Goal: Task Accomplishment & Management: Manage account settings

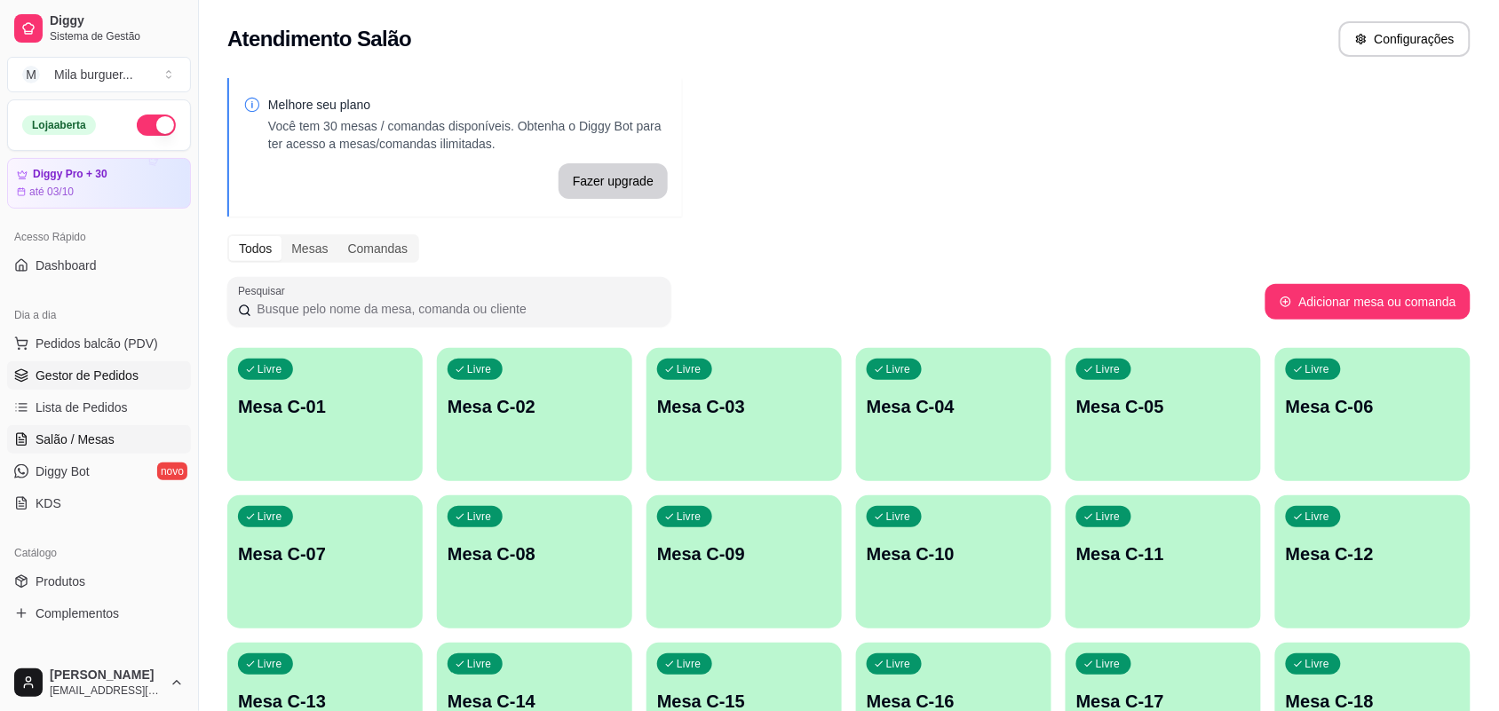
click at [127, 375] on span "Gestor de Pedidos" at bounding box center [87, 376] width 103 height 18
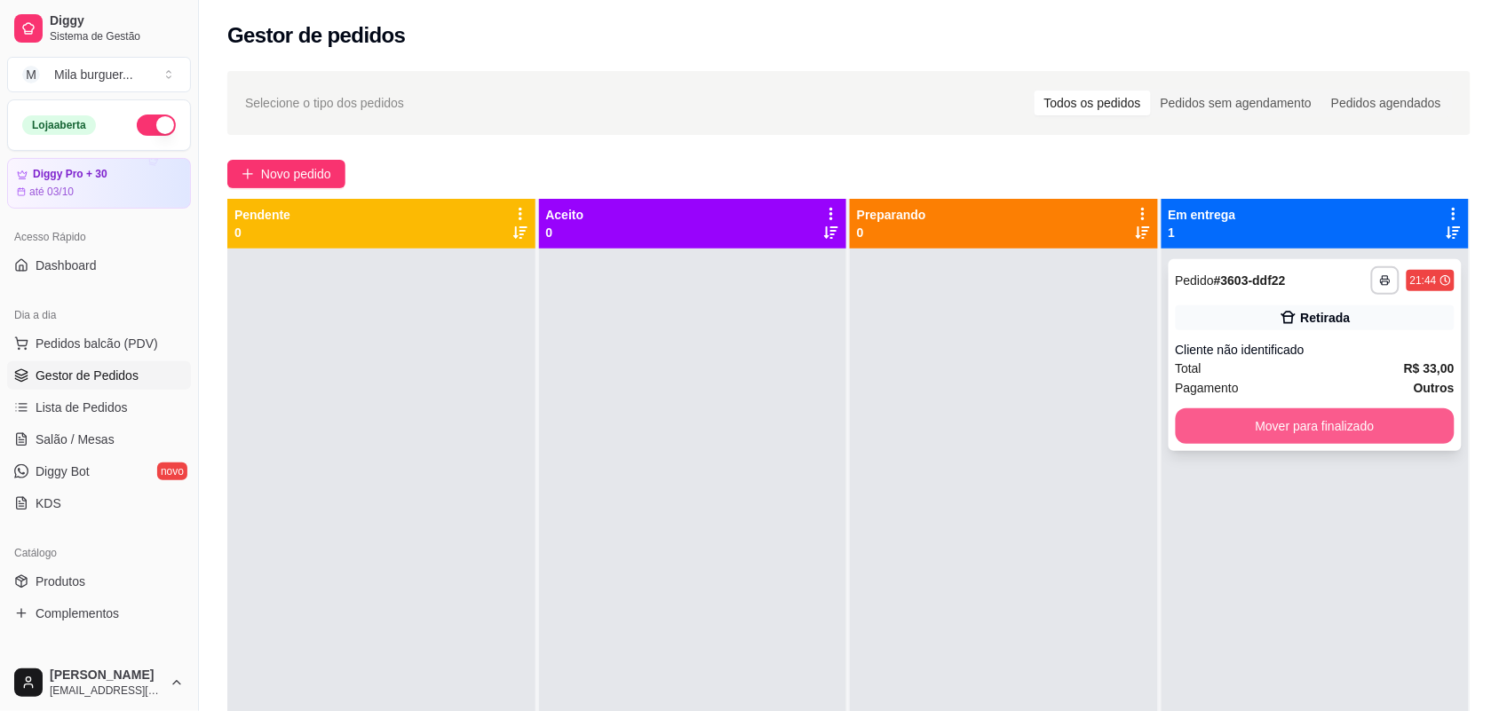
click at [1341, 420] on button "Mover para finalizado" at bounding box center [1315, 426] width 280 height 36
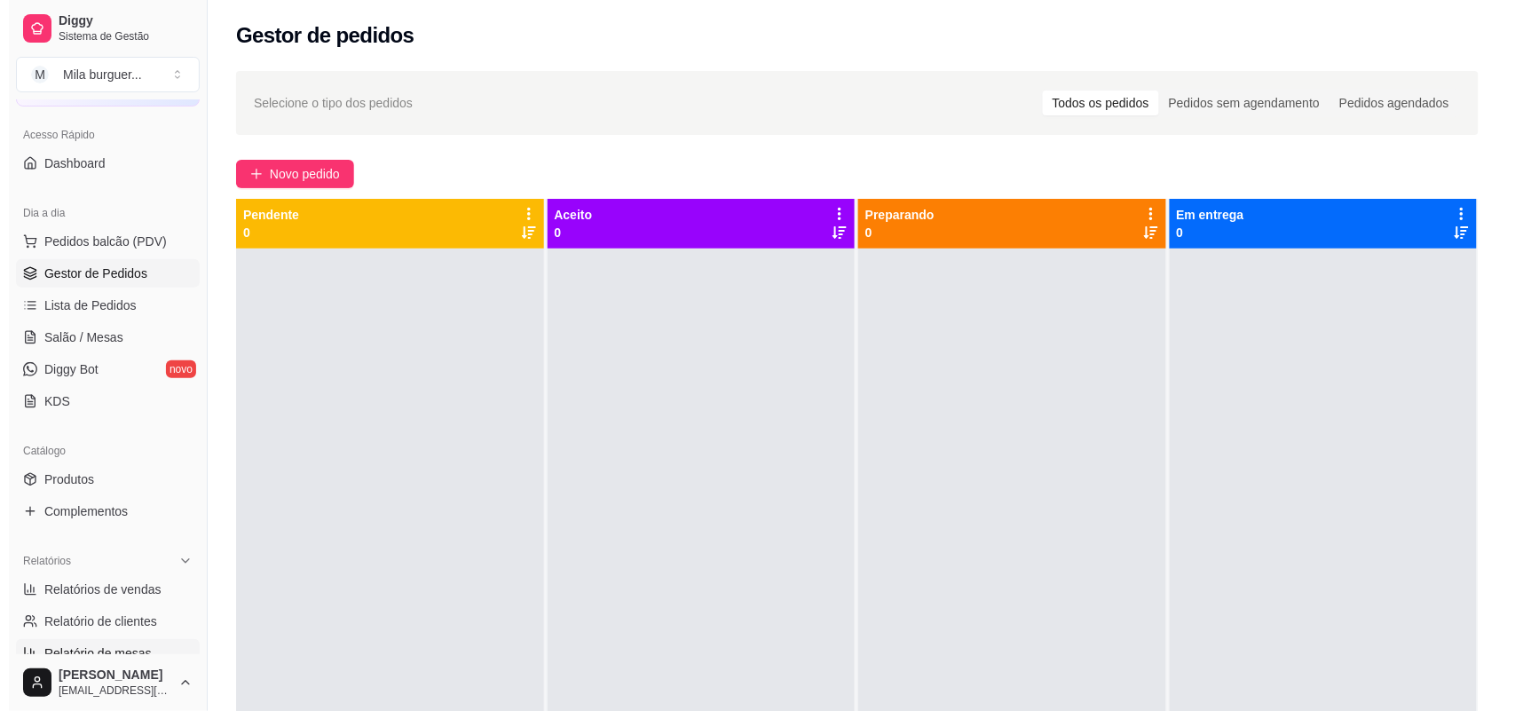
scroll to position [222, 0]
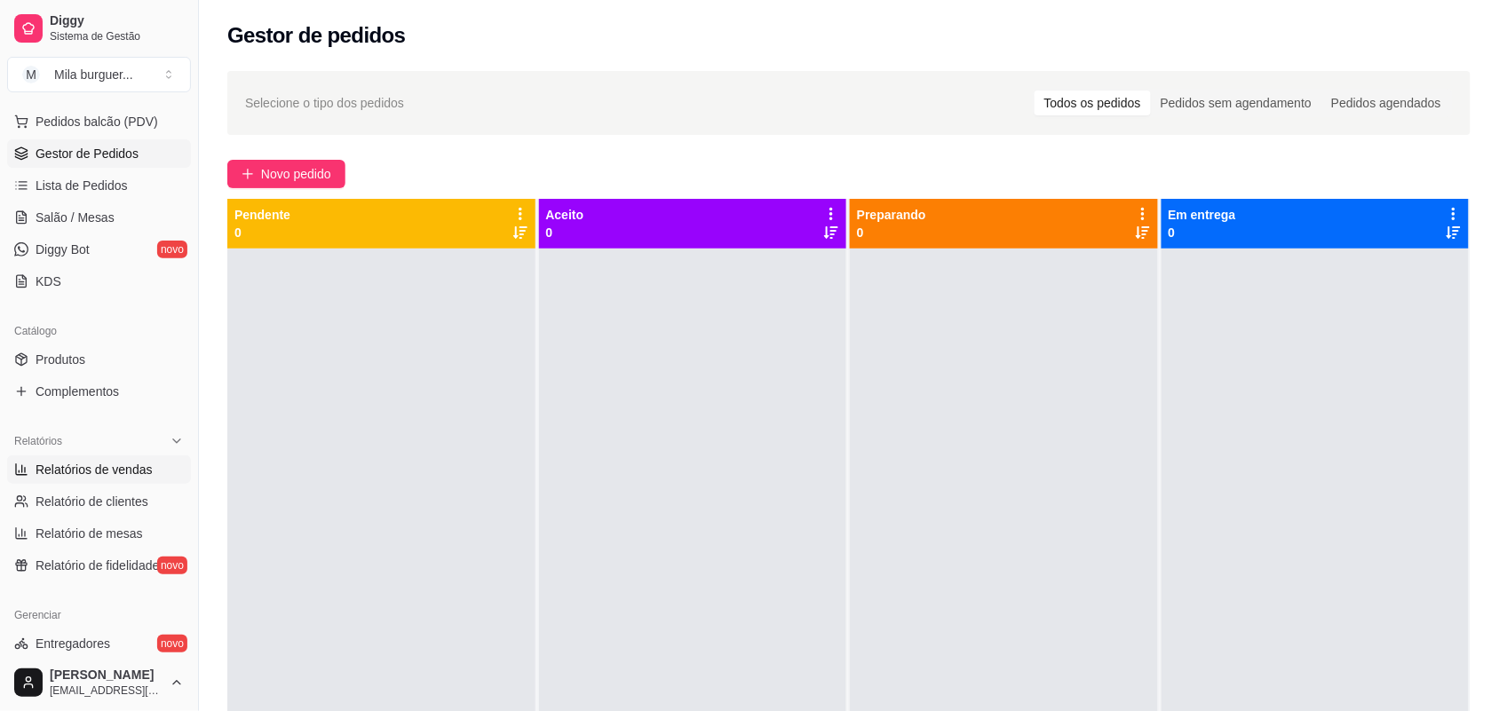
click at [95, 469] on span "Relatórios de vendas" at bounding box center [94, 470] width 117 height 18
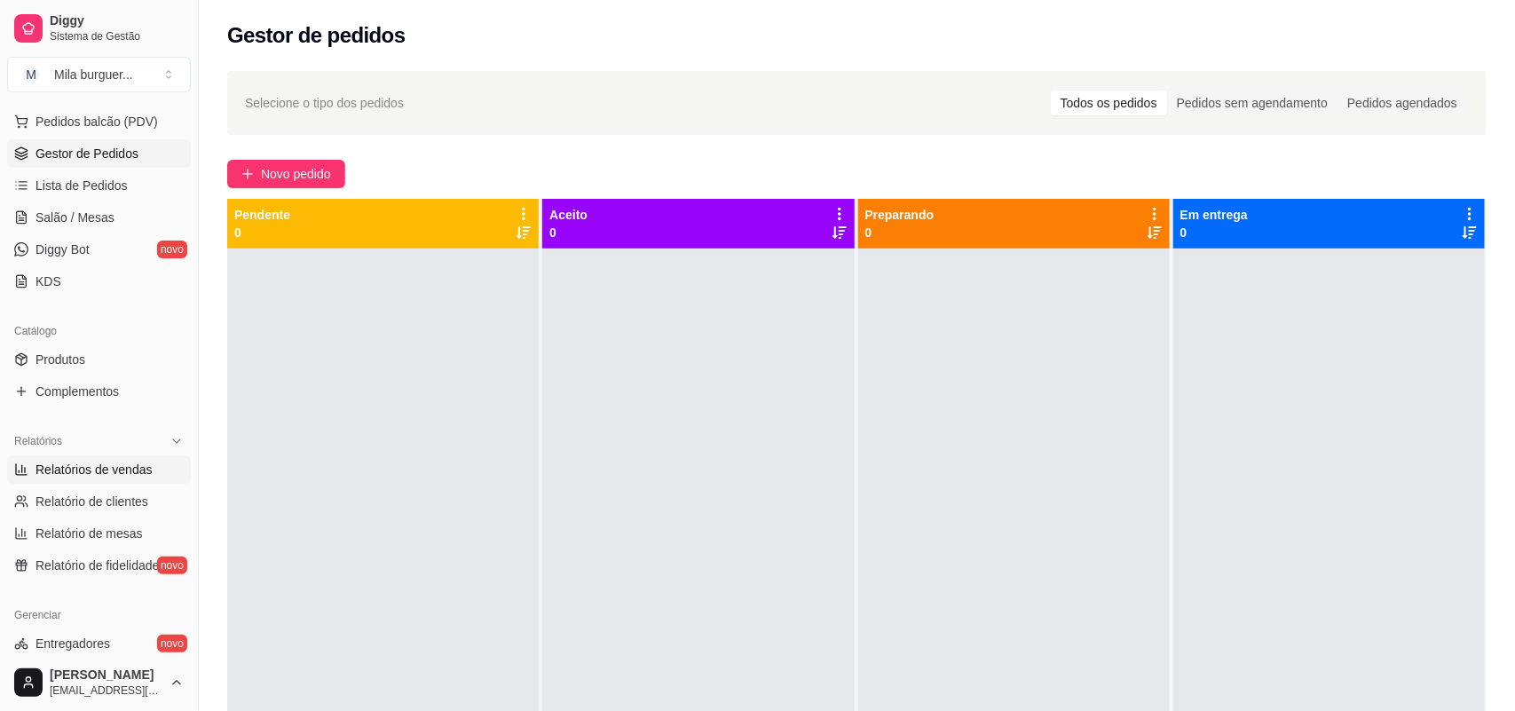
select select "ALL"
select select "0"
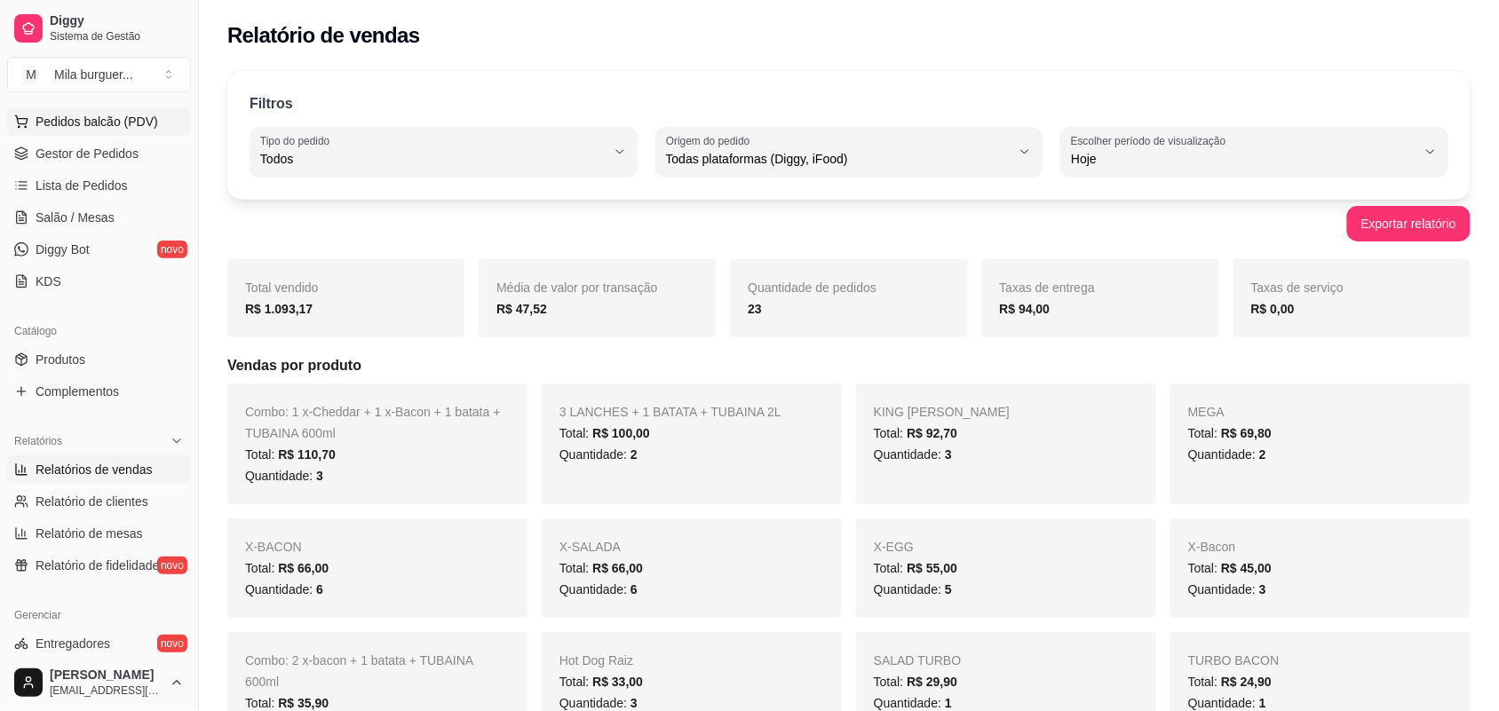
click at [81, 129] on span "Pedidos balcão (PDV)" at bounding box center [97, 122] width 123 height 18
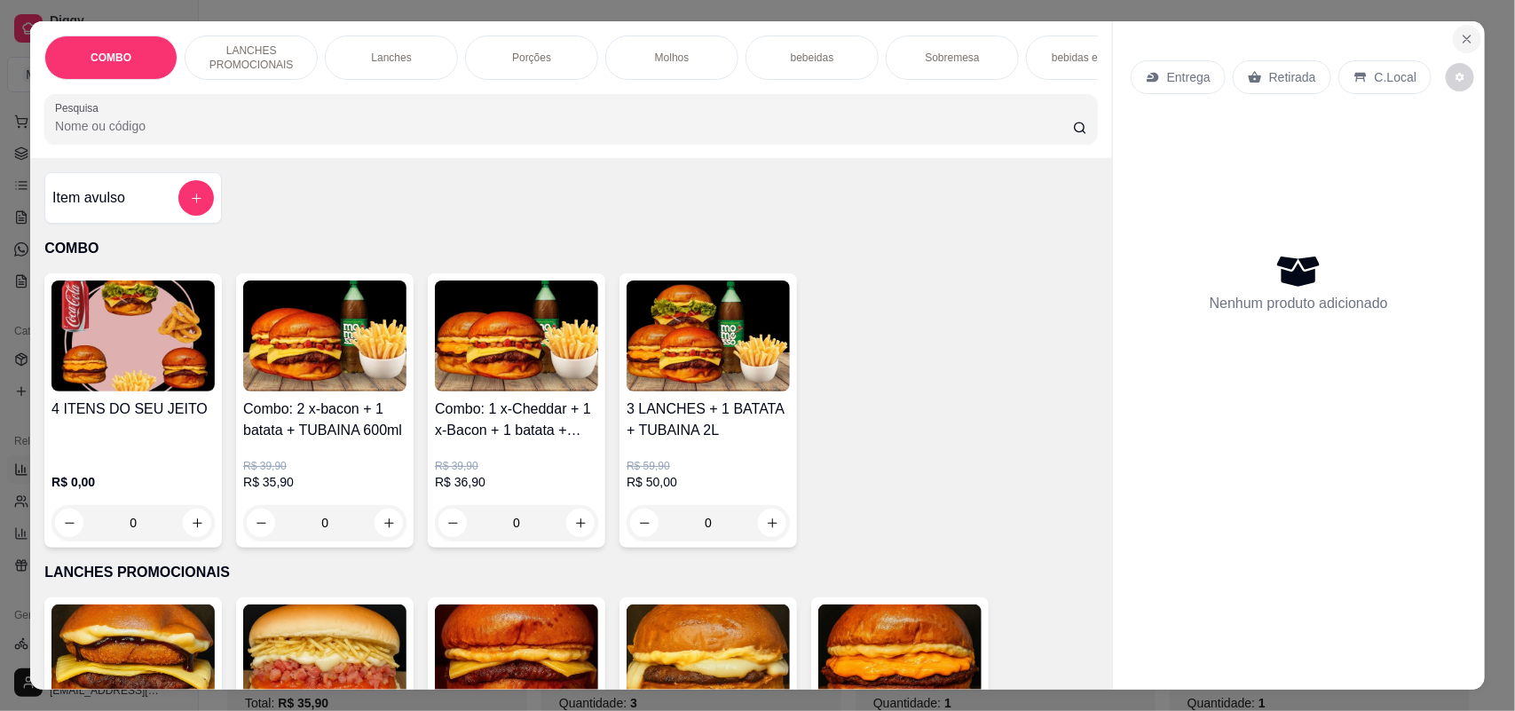
click at [1464, 42] on icon "Close" at bounding box center [1467, 39] width 7 height 7
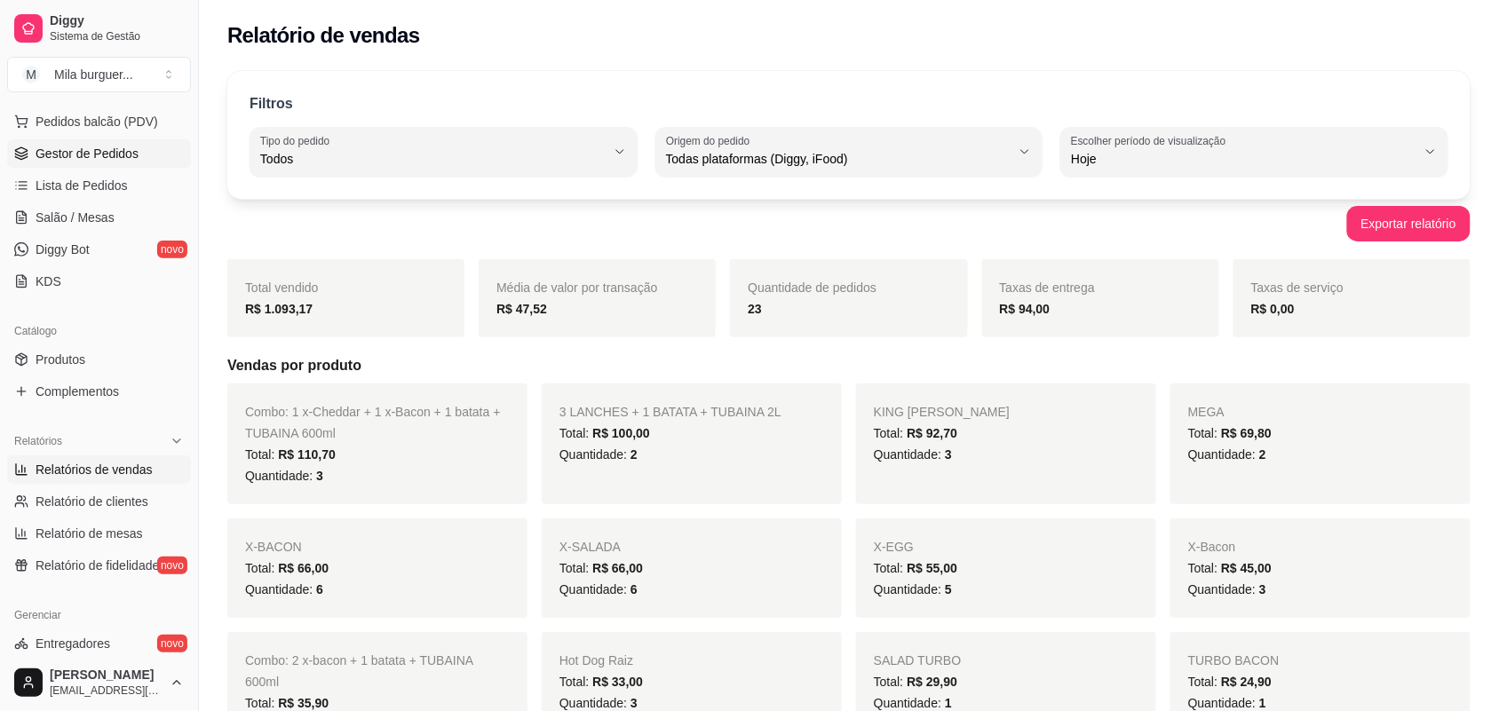
click at [120, 158] on span "Gestor de Pedidos" at bounding box center [87, 154] width 103 height 18
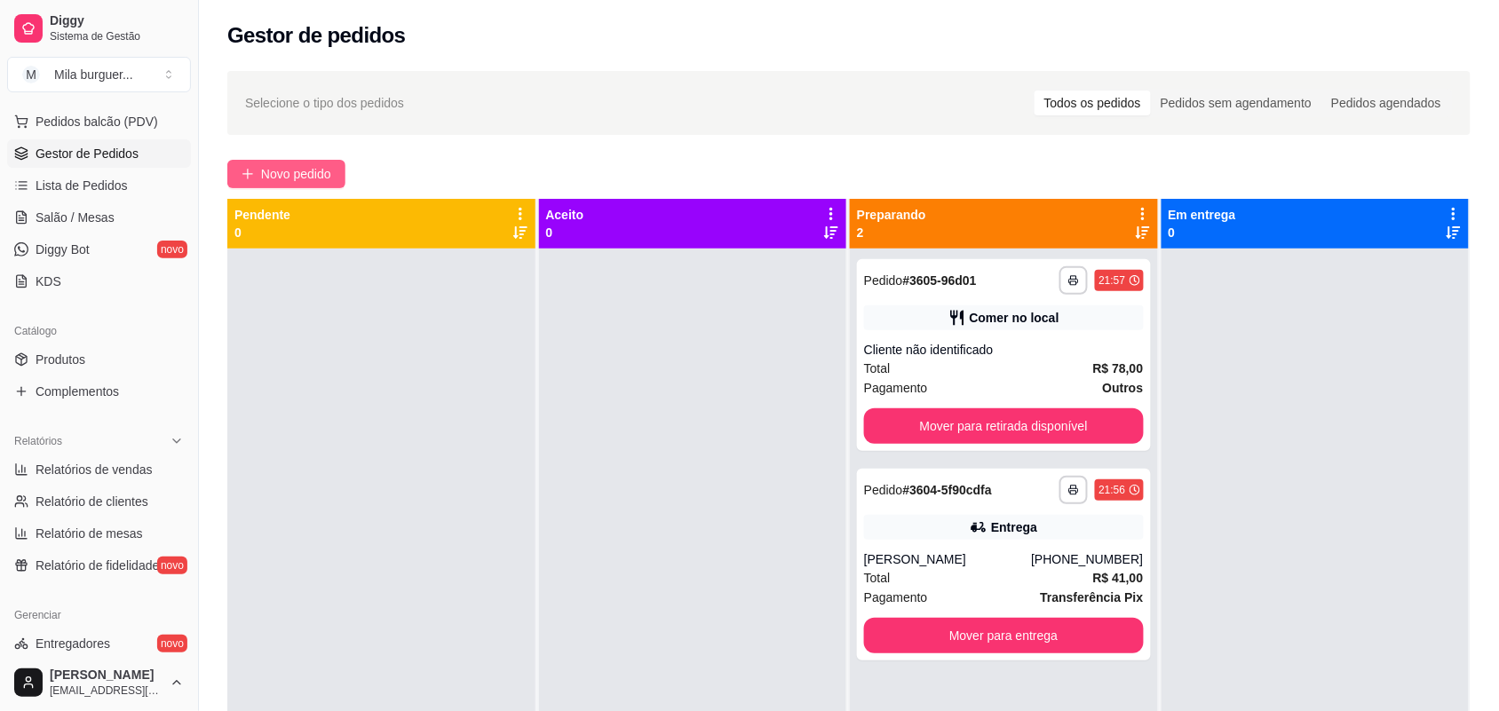
click at [242, 174] on icon "plus" at bounding box center [247, 173] width 10 height 1
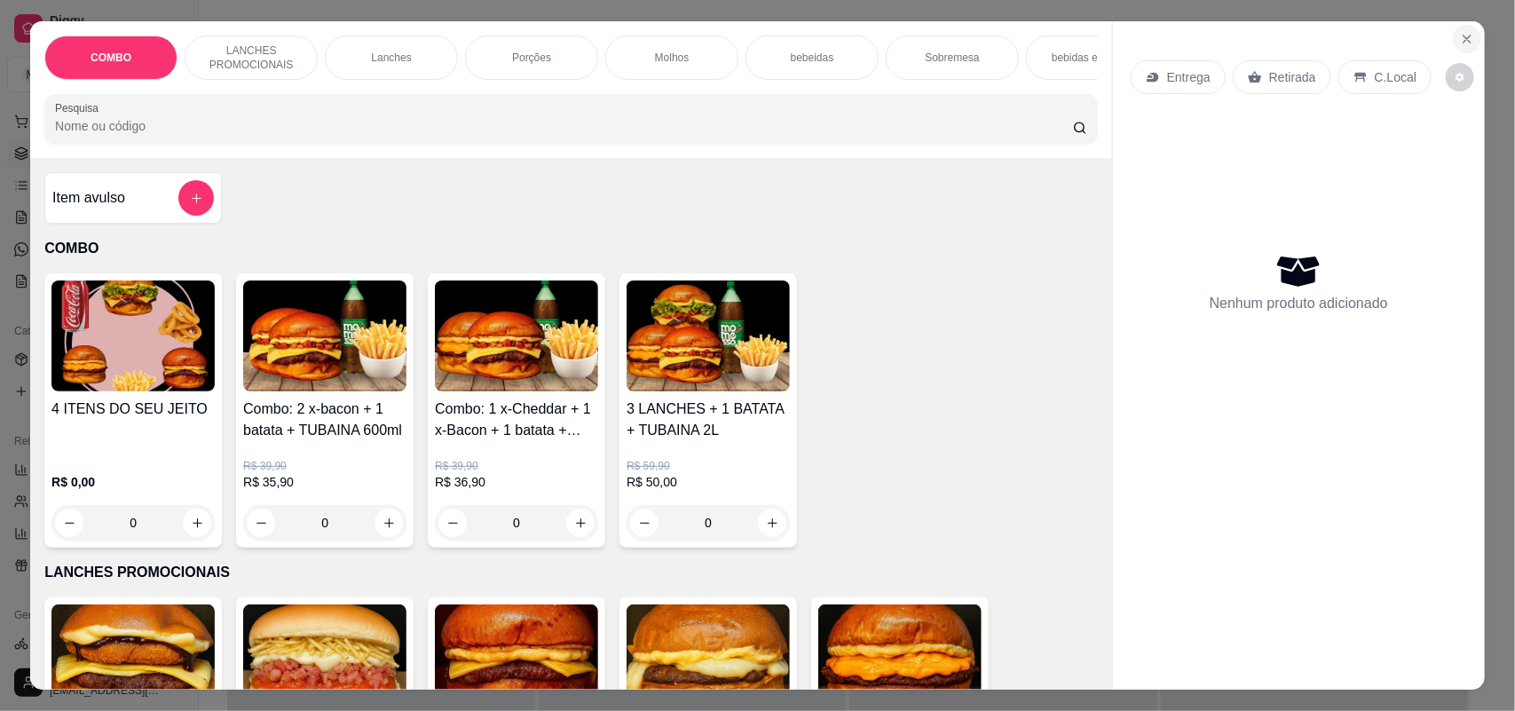
click at [1460, 41] on icon "Close" at bounding box center [1467, 39] width 14 height 14
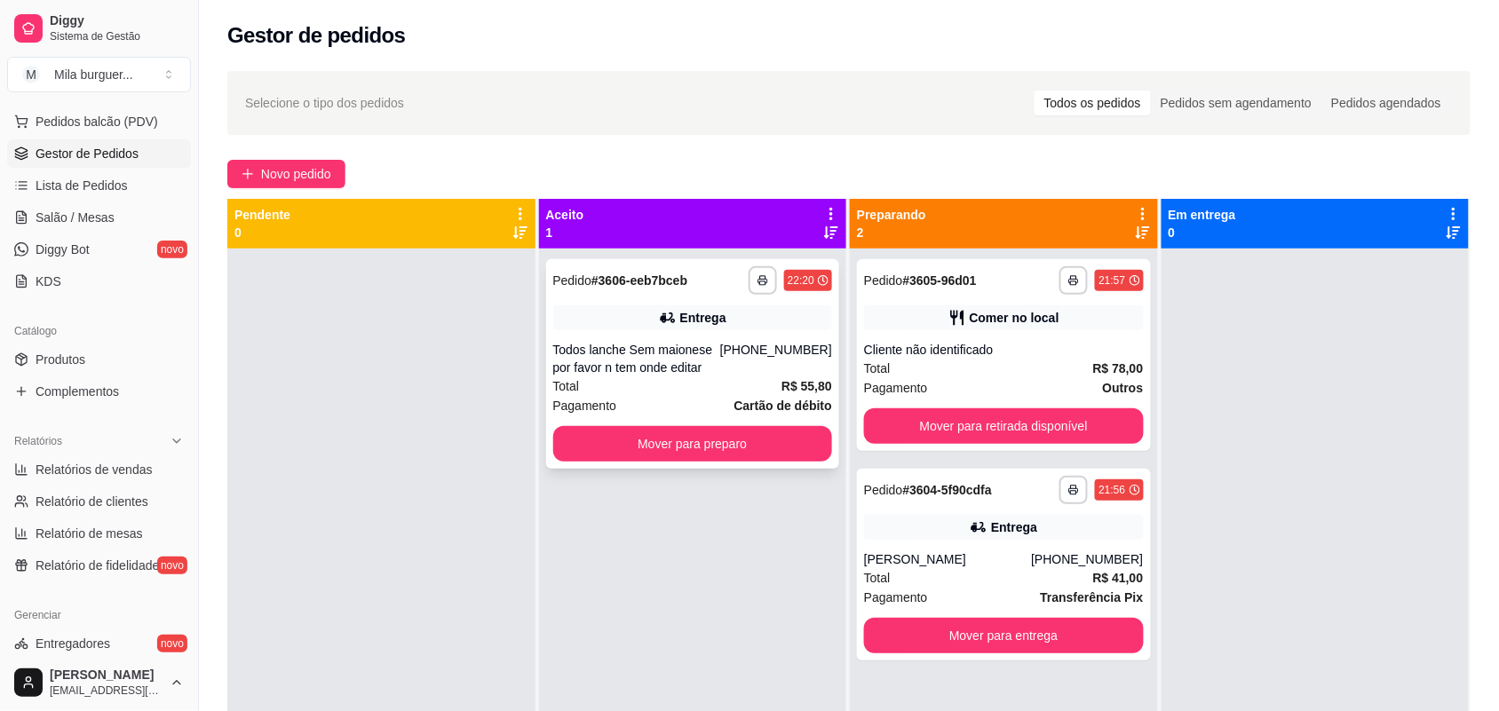
click at [697, 375] on div "Todos lanche Sem maionese por favor n tem onde editar" at bounding box center [636, 359] width 167 height 36
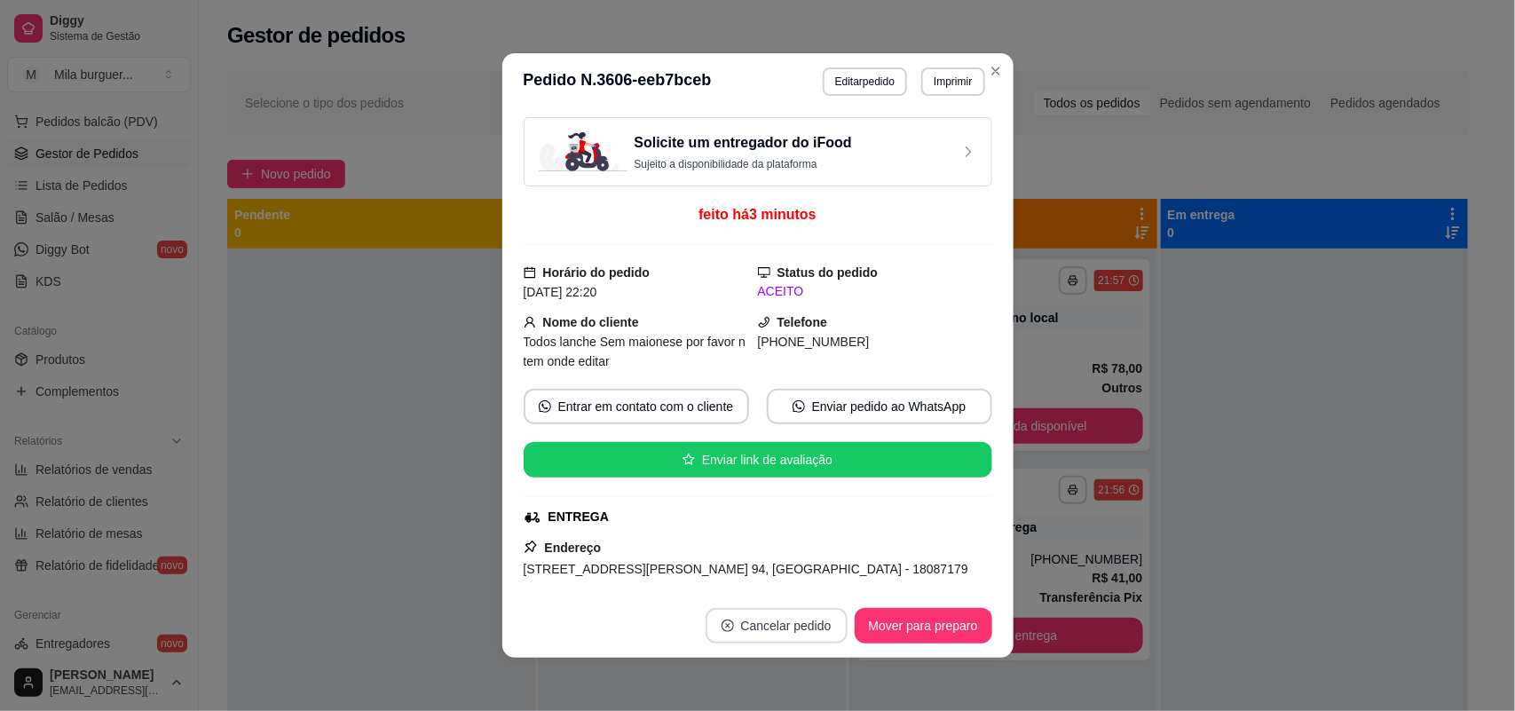
click at [777, 637] on button "Cancelar pedido" at bounding box center [777, 626] width 142 height 36
click at [806, 578] on button "Sim" at bounding box center [817, 582] width 71 height 36
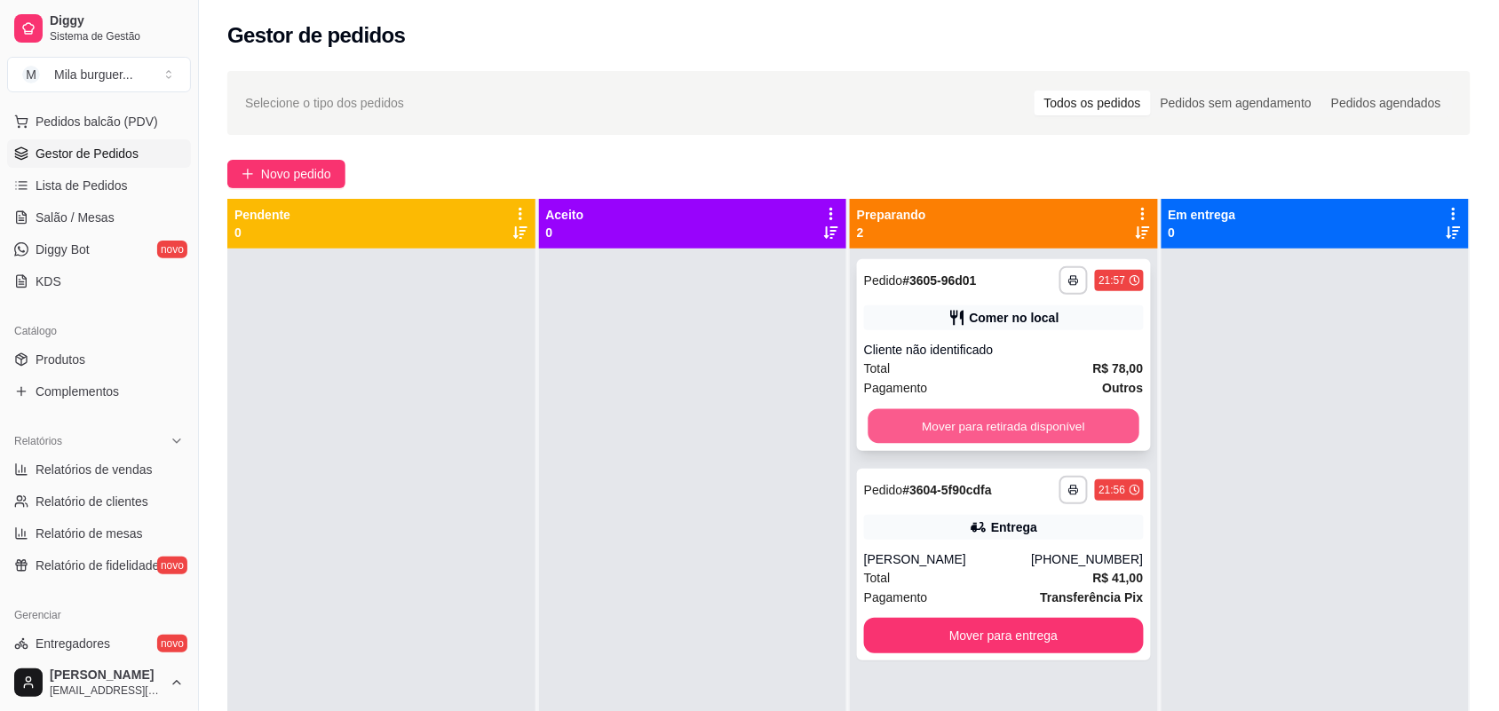
click at [920, 436] on button "Mover para retirada disponível" at bounding box center [1003, 426] width 271 height 35
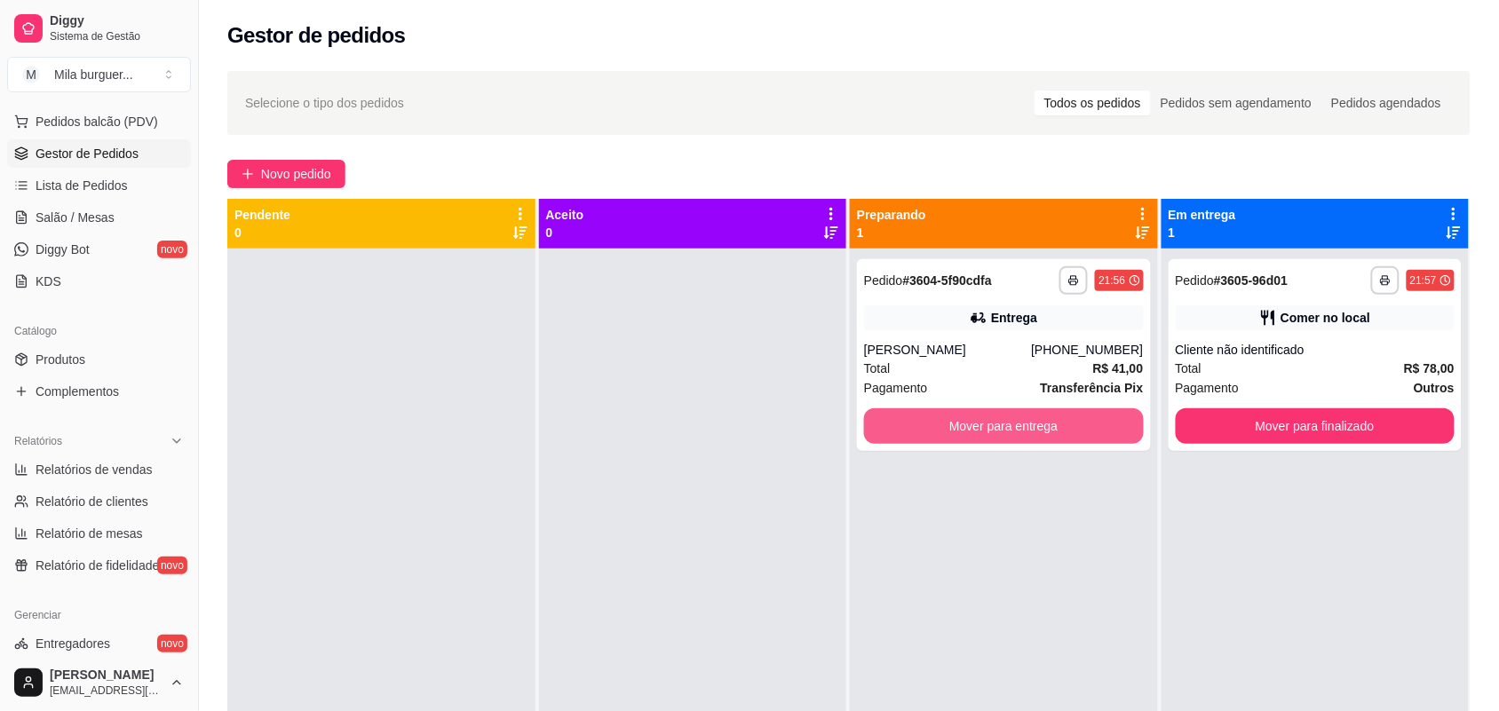
click at [969, 424] on button "Mover para entrega" at bounding box center [1004, 426] width 280 height 36
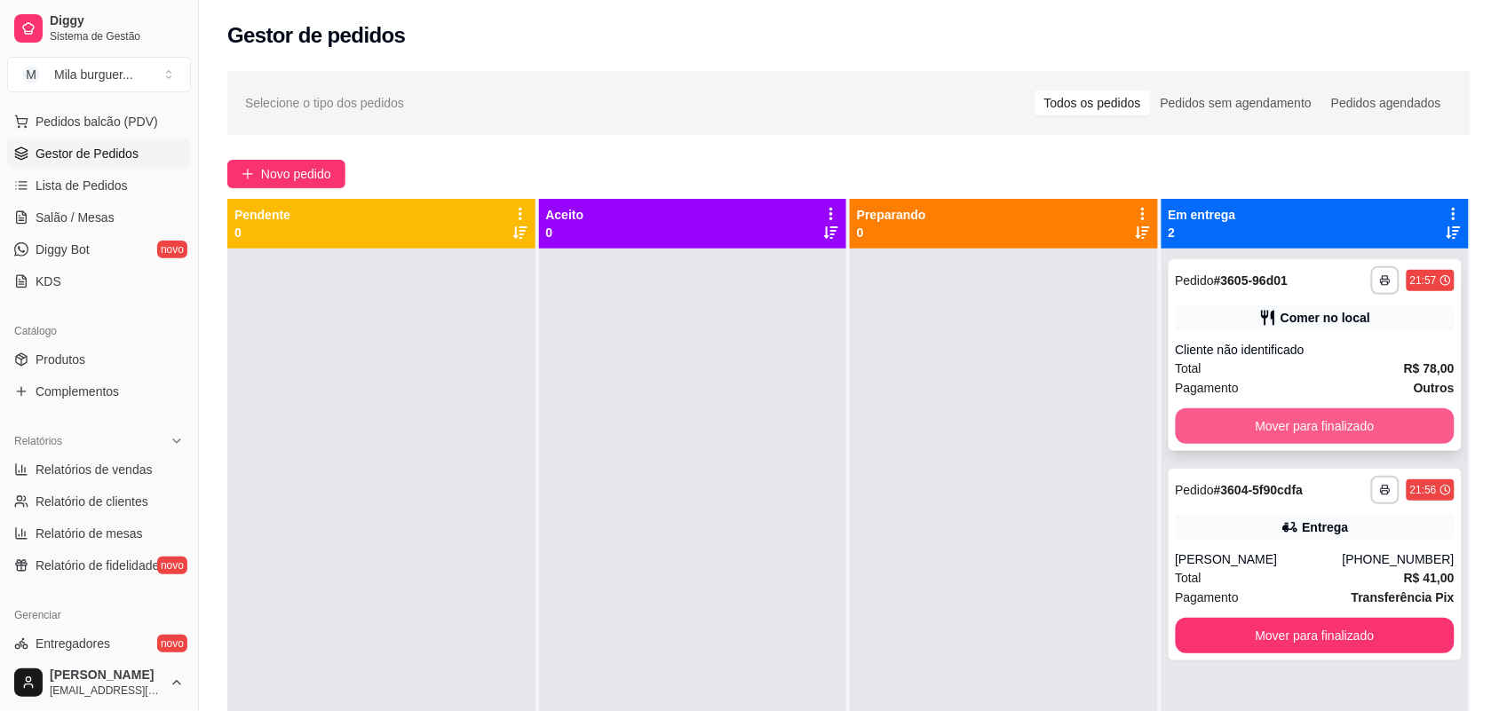
click at [1230, 417] on button "Mover para finalizado" at bounding box center [1315, 426] width 280 height 36
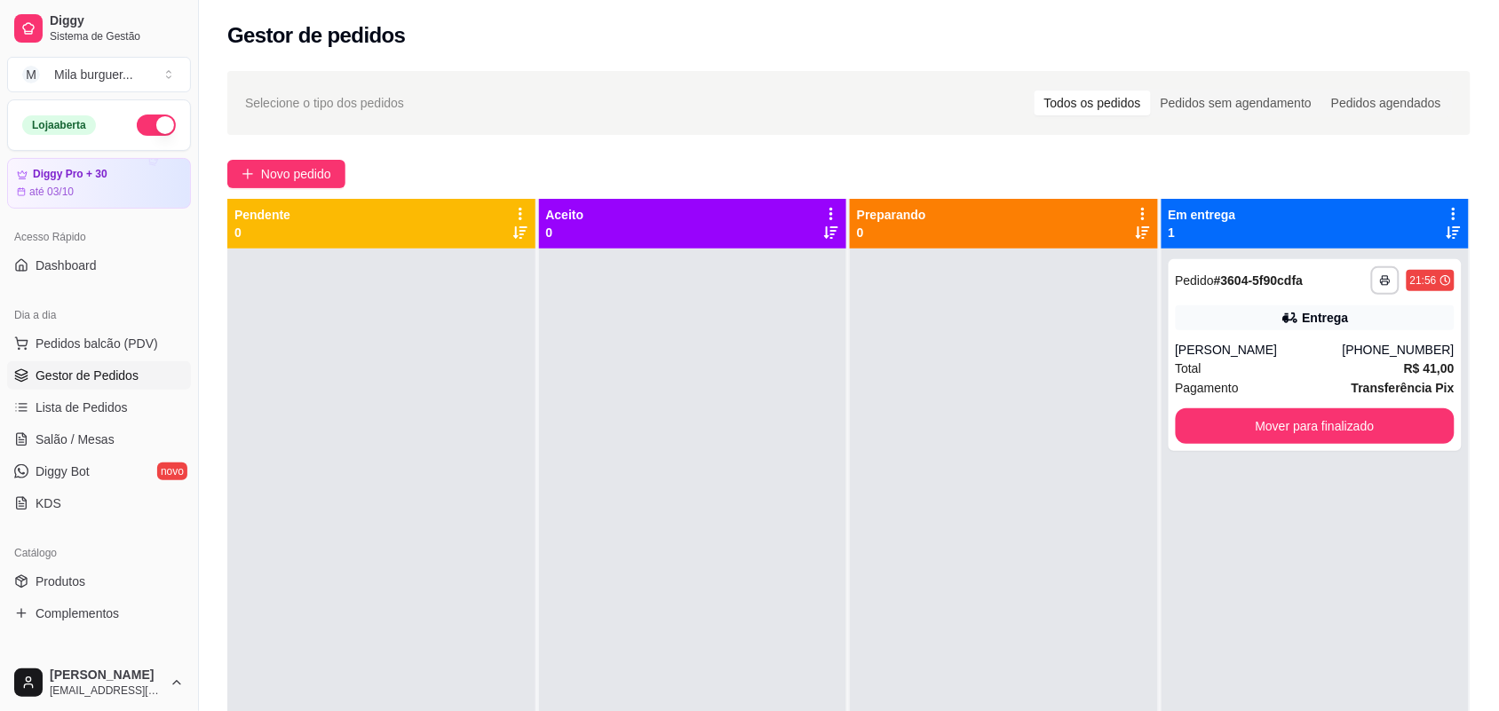
click at [147, 122] on button "button" at bounding box center [156, 125] width 39 height 21
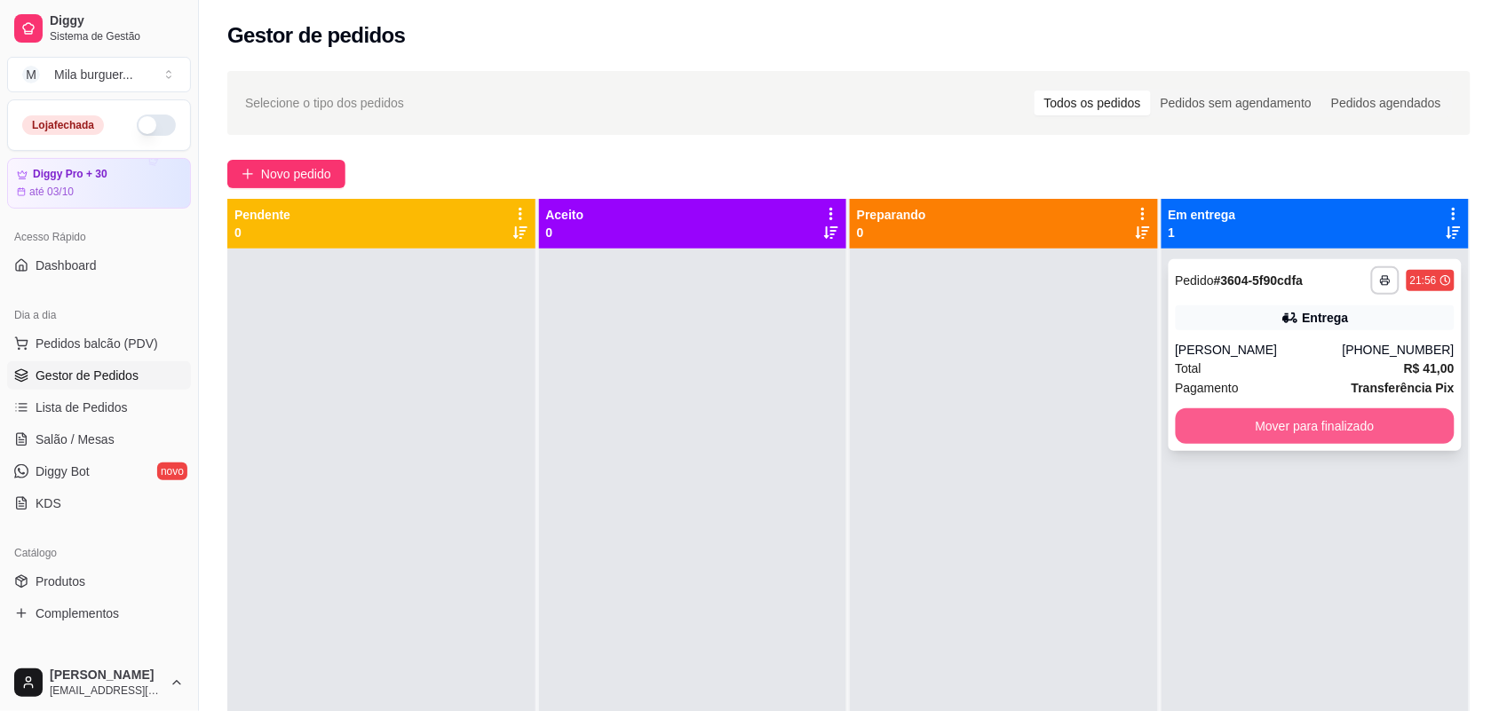
click at [1293, 415] on button "Mover para finalizado" at bounding box center [1315, 426] width 280 height 36
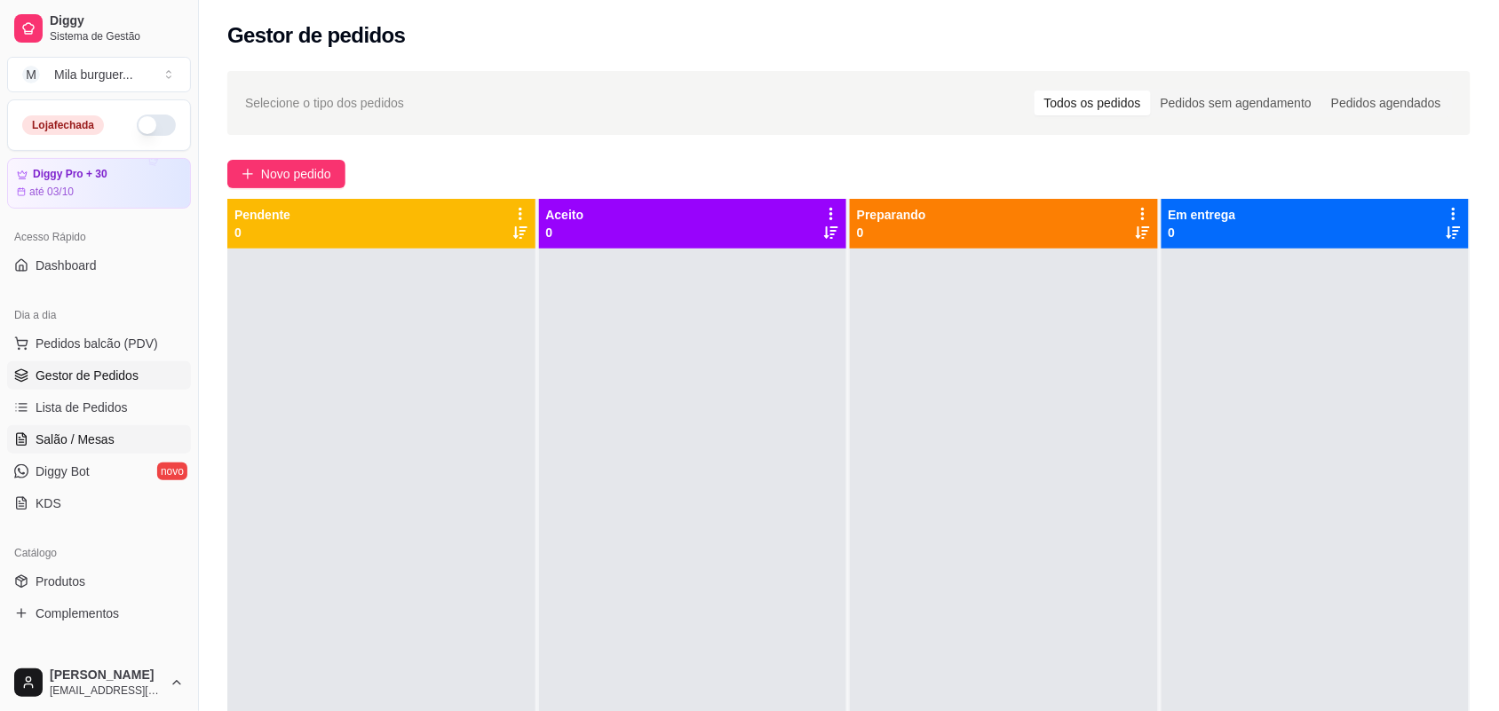
click at [54, 431] on span "Salão / Mesas" at bounding box center [75, 440] width 79 height 18
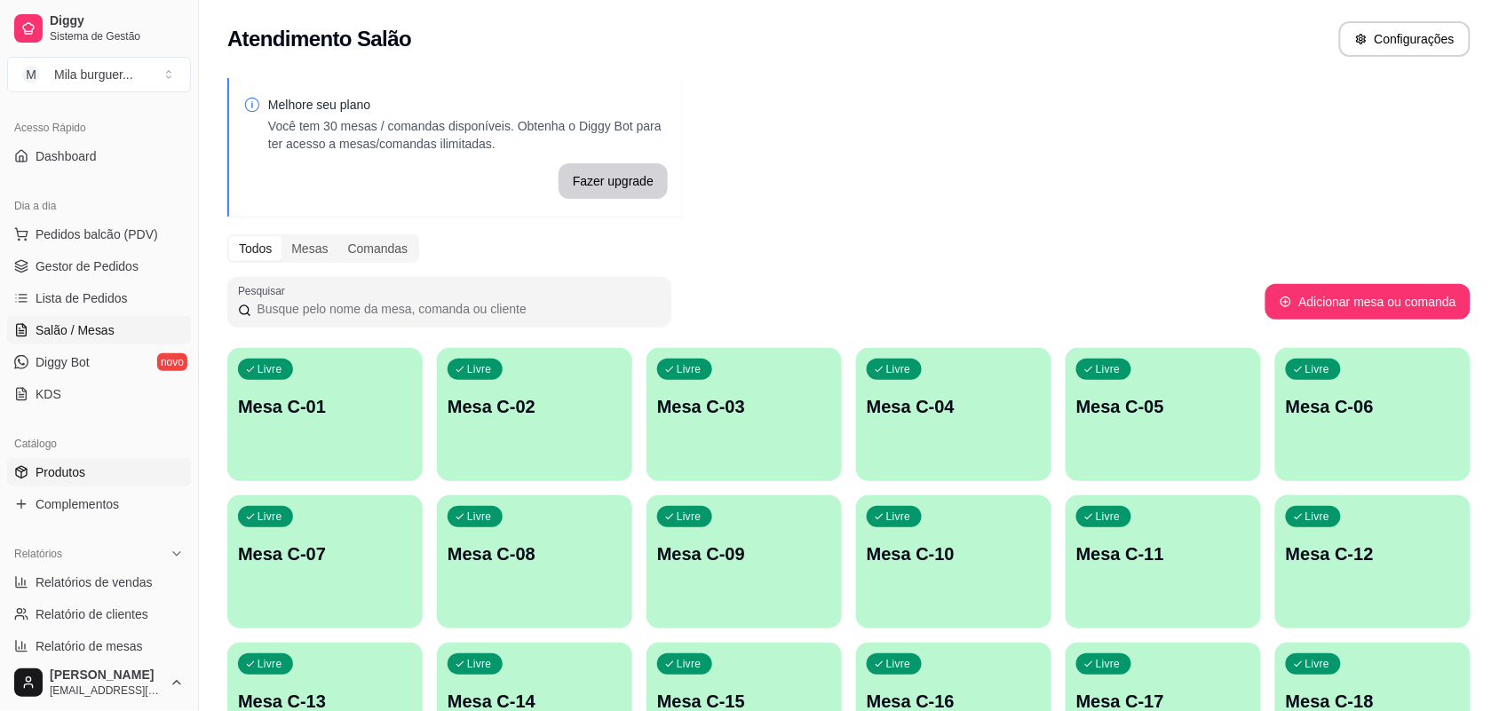
scroll to position [111, 0]
click at [77, 565] on div "Relatórios Relatórios de vendas Relatório de clientes Relatório de mesas Relató…" at bounding box center [99, 614] width 184 height 153
click at [84, 579] on span "Relatórios de vendas" at bounding box center [94, 581] width 117 height 18
select select "ALL"
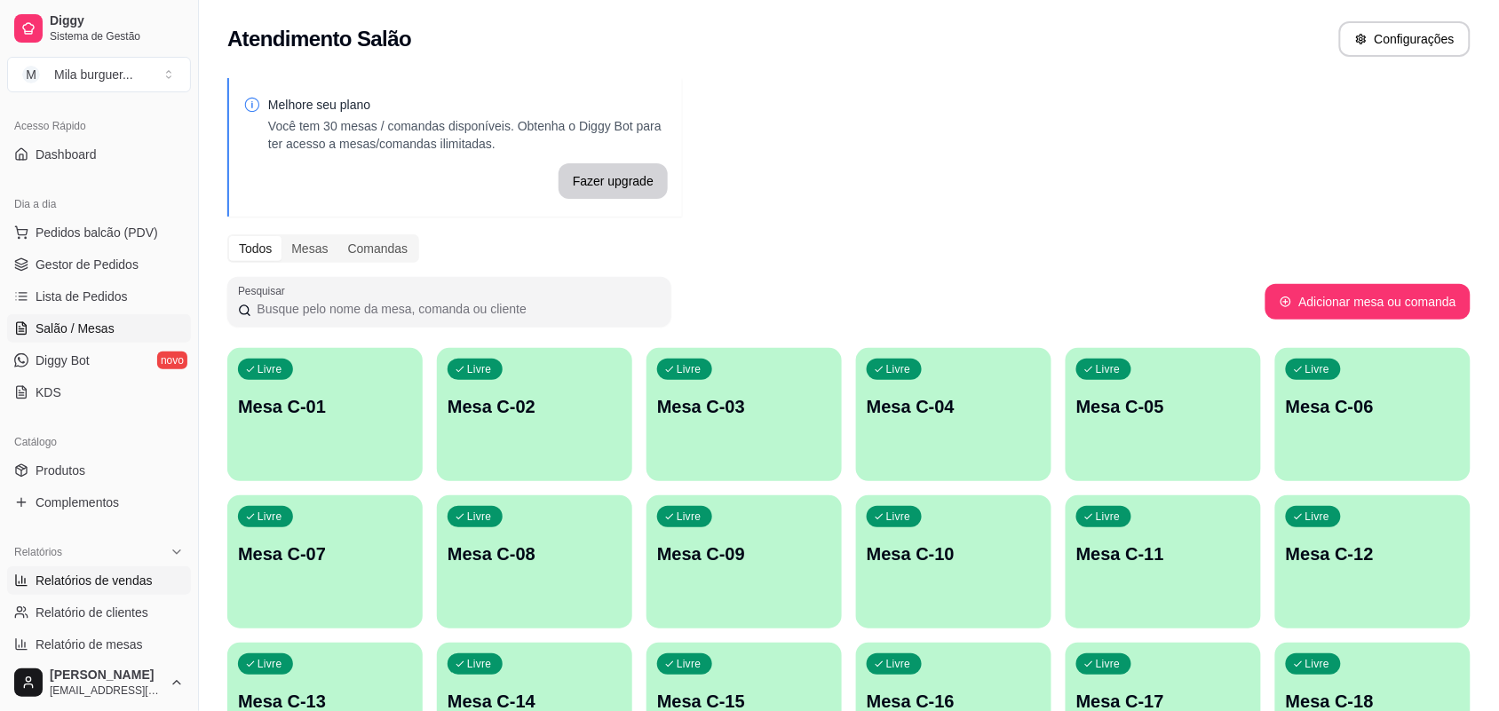
select select "0"
